Goal: Navigation & Orientation: Go to known website

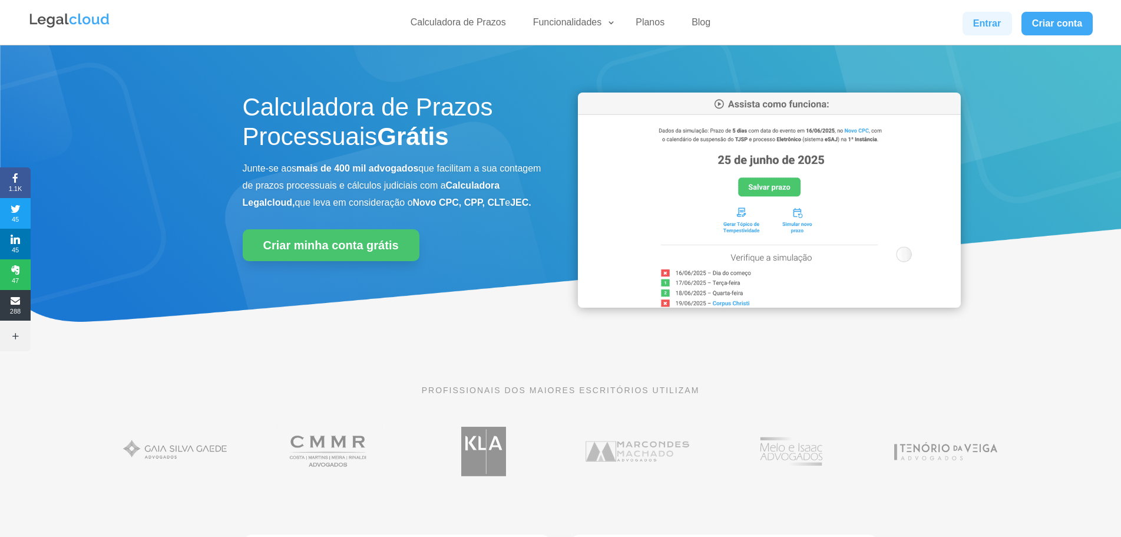
click at [989, 23] on link "Entrar" at bounding box center [986, 24] width 49 height 24
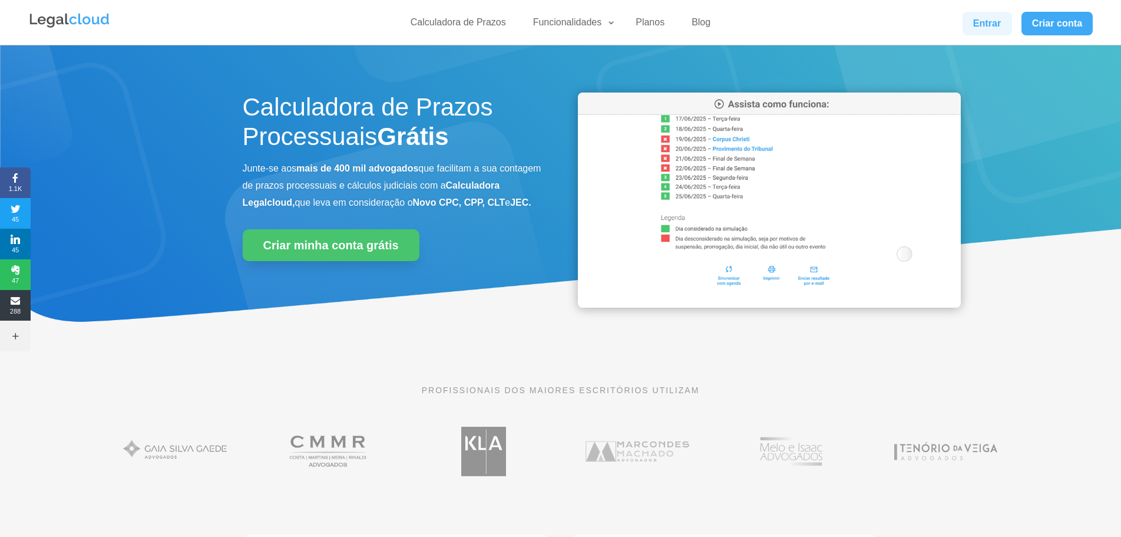
click at [971, 22] on link "Entrar" at bounding box center [986, 24] width 49 height 24
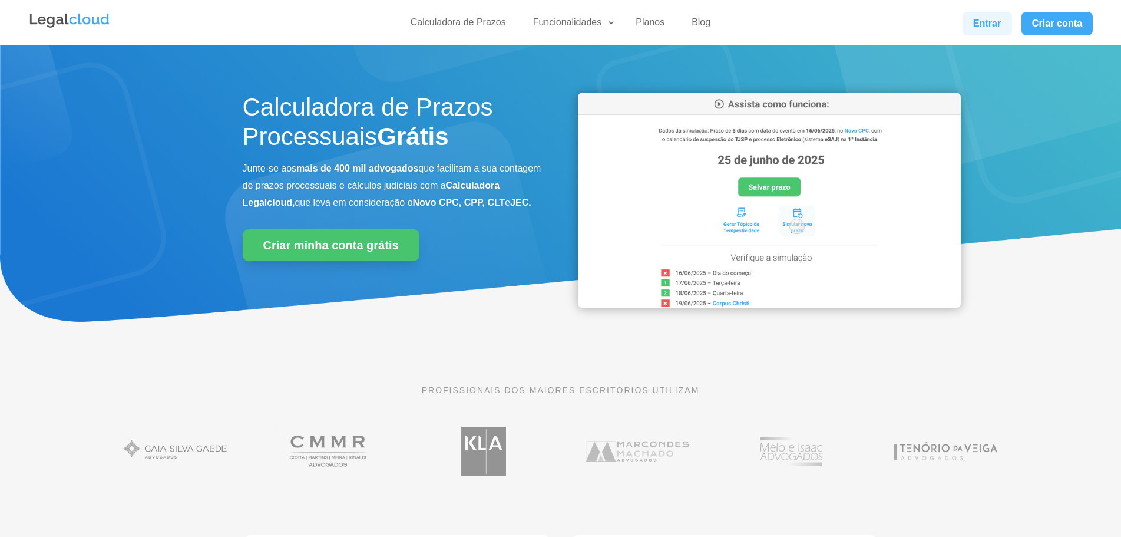
click at [968, 25] on link "Entrar" at bounding box center [986, 24] width 49 height 24
